Goal: Navigation & Orientation: Find specific page/section

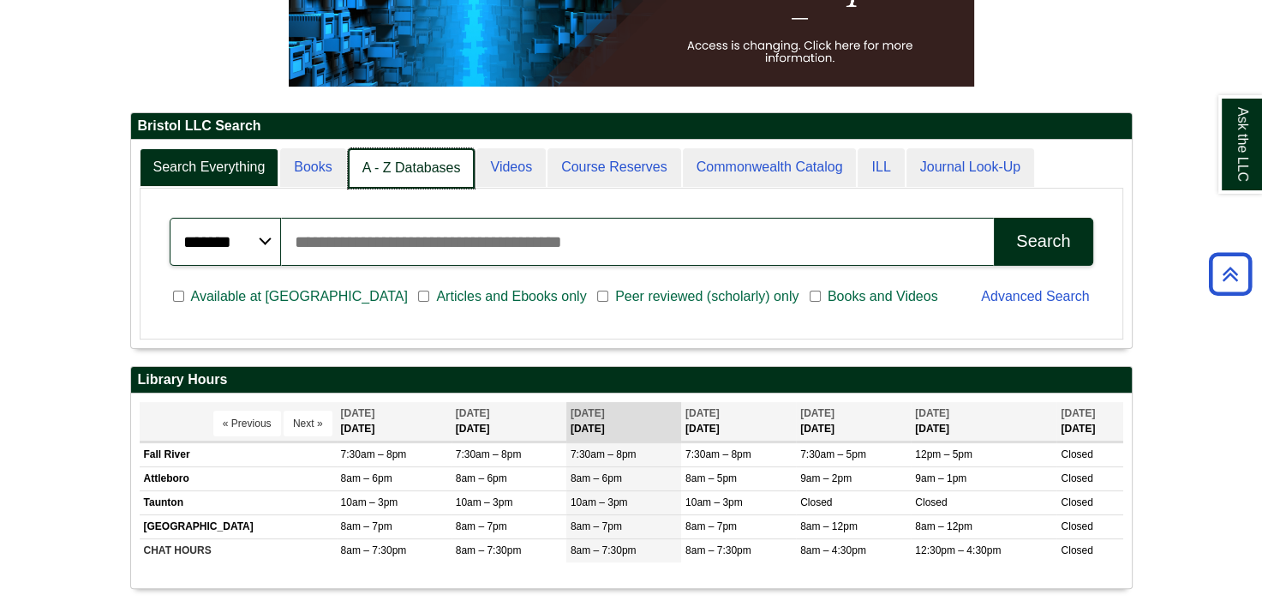
scroll to position [9, 8]
click at [398, 156] on link "A - Z Databases" at bounding box center [412, 168] width 128 height 40
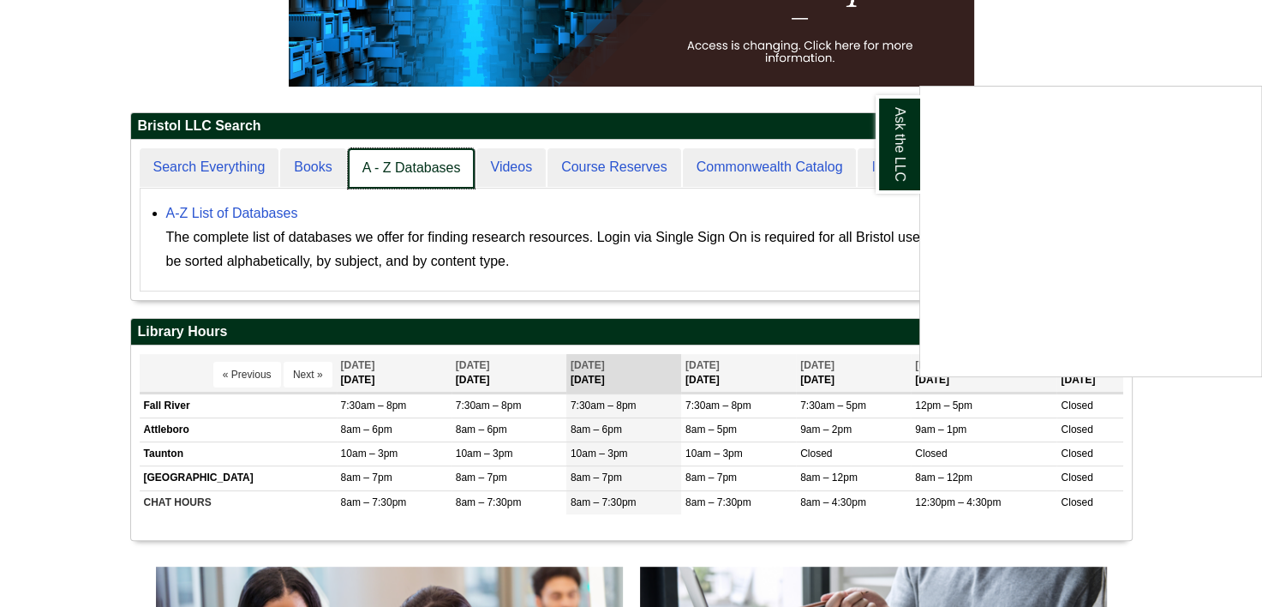
scroll to position [158, 1001]
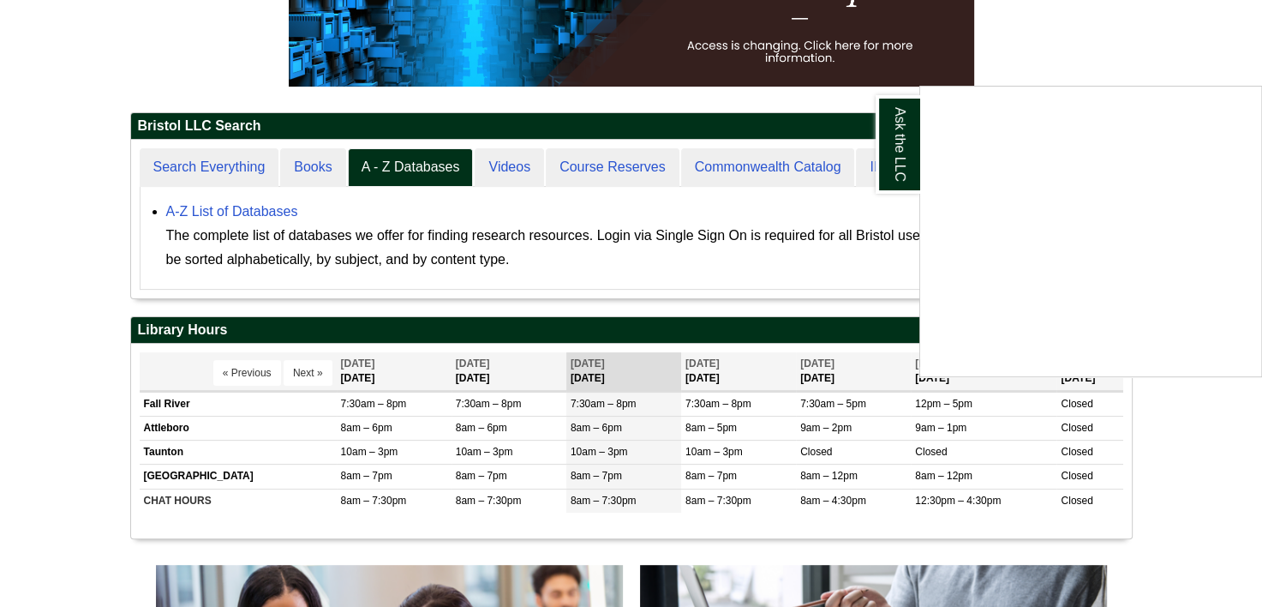
click at [279, 209] on div "Ask the LLC" at bounding box center [631, 303] width 1262 height 607
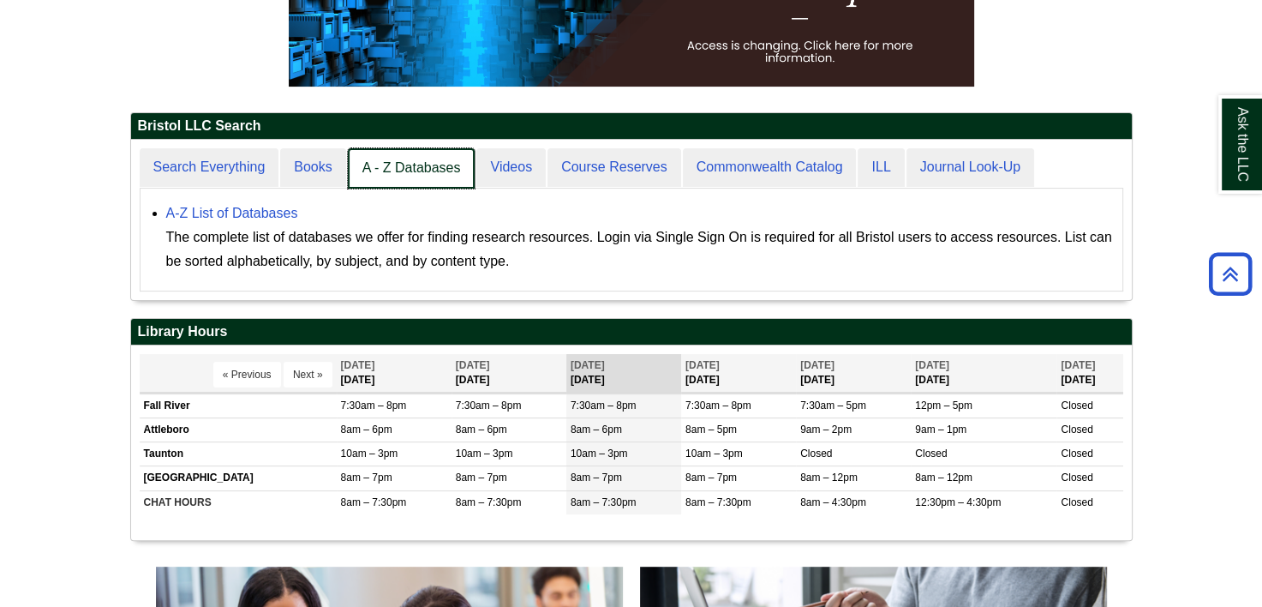
scroll to position [159, 1001]
click at [422, 163] on link "A - Z Databases" at bounding box center [412, 168] width 128 height 40
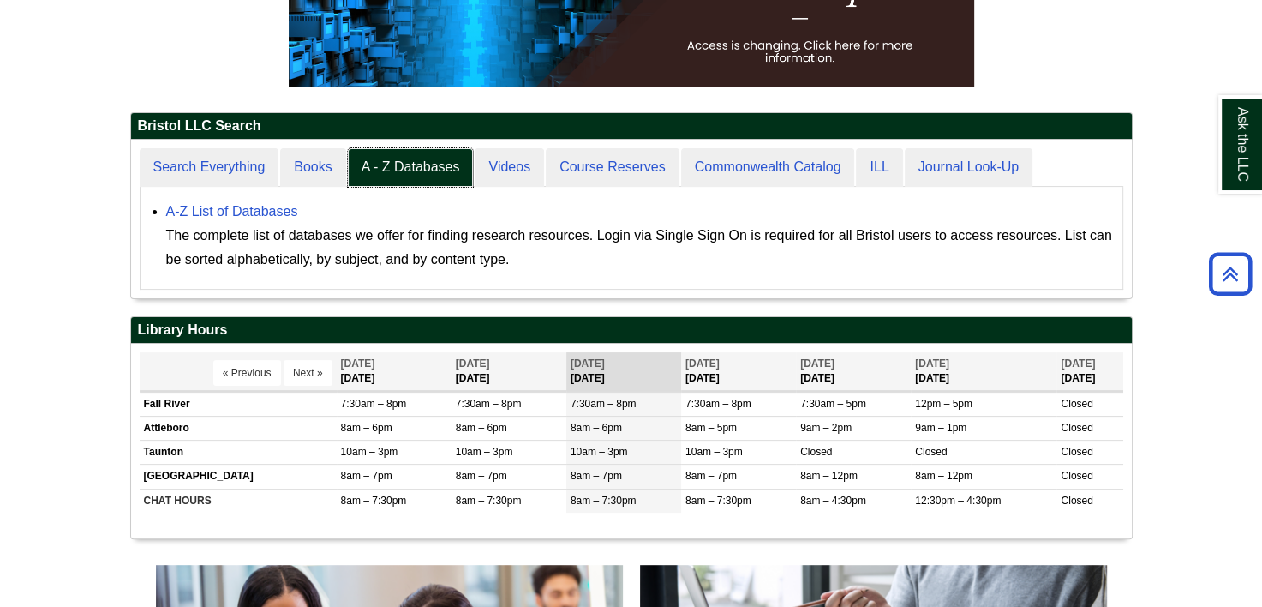
scroll to position [158, 1001]
click at [258, 208] on link "A-Z List of Databases" at bounding box center [232, 211] width 132 height 15
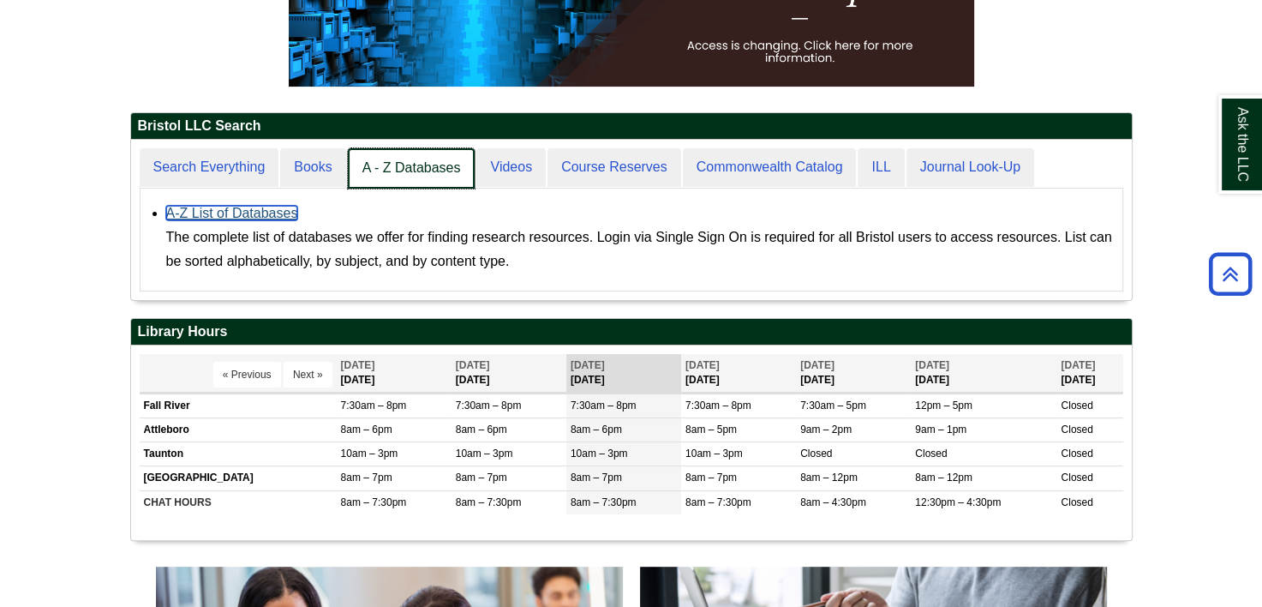
scroll to position [9, 8]
click at [410, 161] on link "A - Z Databases" at bounding box center [412, 168] width 128 height 40
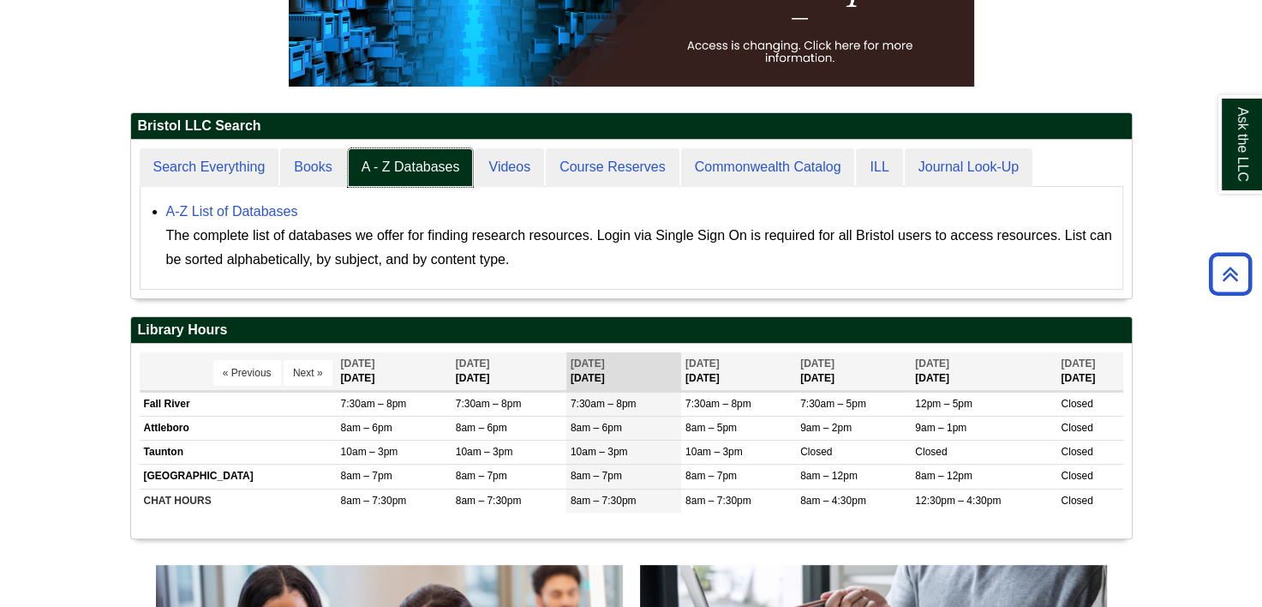
scroll to position [158, 1001]
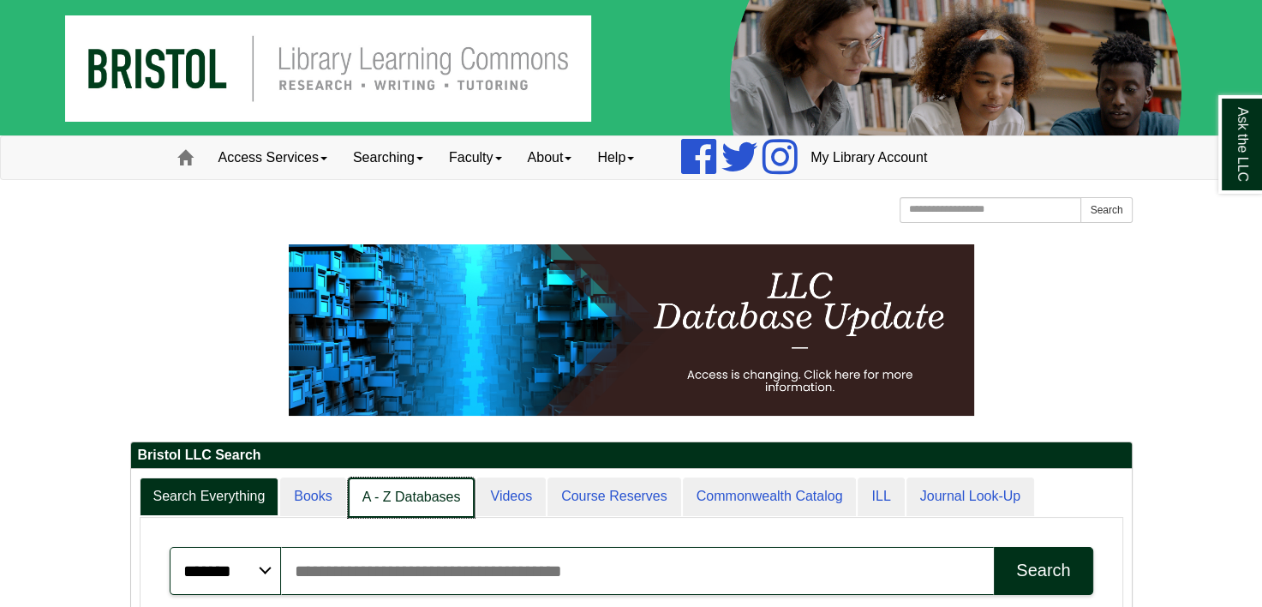
click at [419, 494] on link "A - Z Databases" at bounding box center [412, 497] width 128 height 40
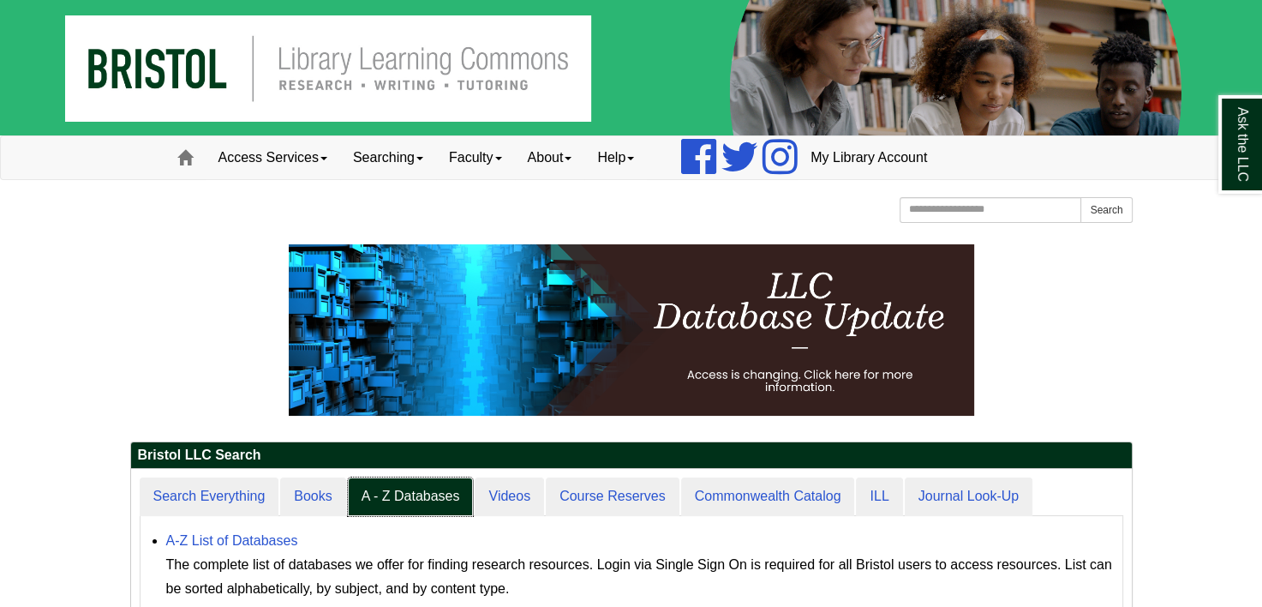
scroll to position [158, 1001]
click at [267, 545] on link "A-Z List of Databases" at bounding box center [232, 540] width 132 height 15
